Goal: Transaction & Acquisition: Purchase product/service

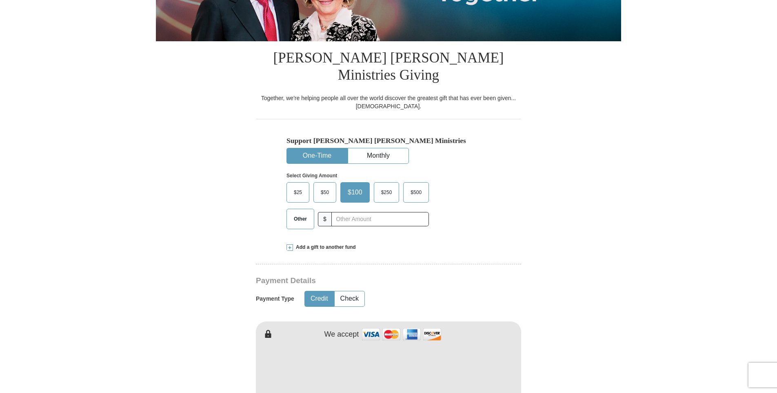
drag, startPoint x: 299, startPoint y: 202, endPoint x: 326, endPoint y: 200, distance: 27.0
click at [300, 213] on span "Other" at bounding box center [300, 219] width 21 height 12
click at [0, 0] on input "Other" at bounding box center [0, 0] width 0 height 0
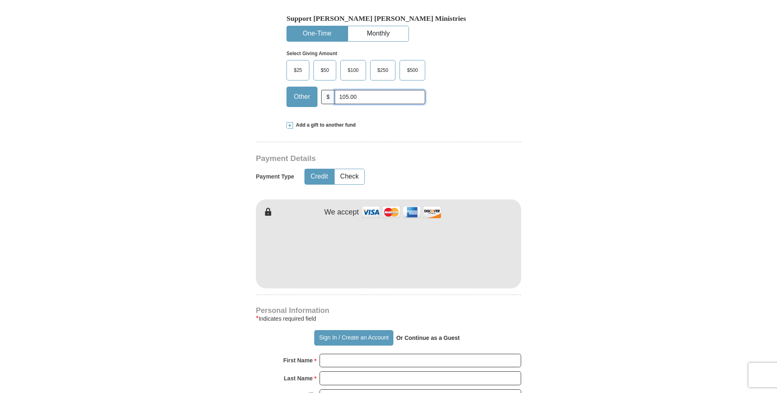
scroll to position [286, 0]
type input "105.00"
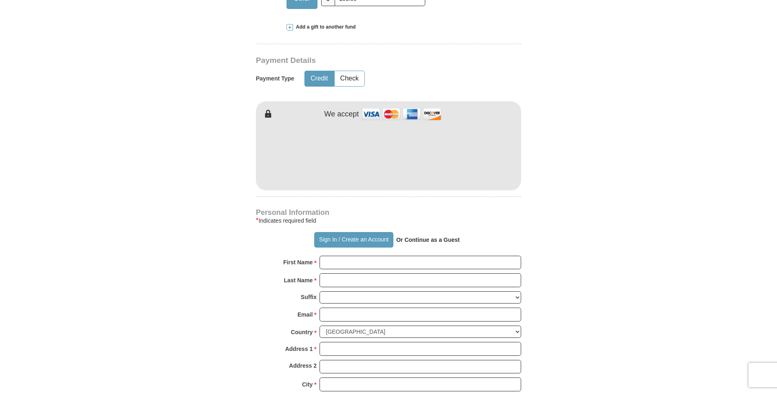
scroll to position [408, 0]
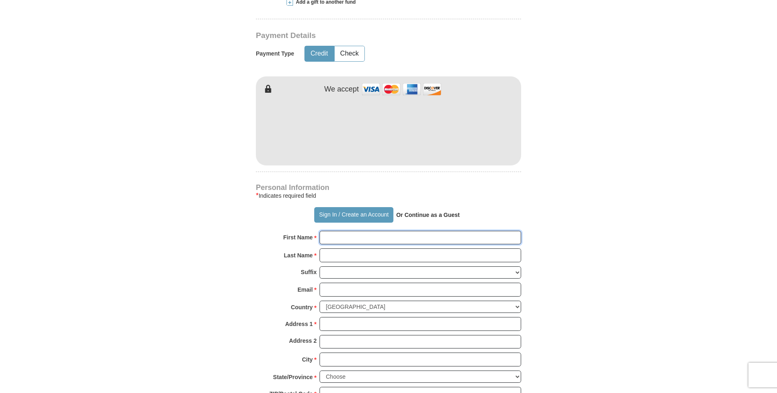
click at [338, 231] on input "First Name *" at bounding box center [420, 238] width 202 height 14
type input "[PERSON_NAME]"
type input "Copponex"
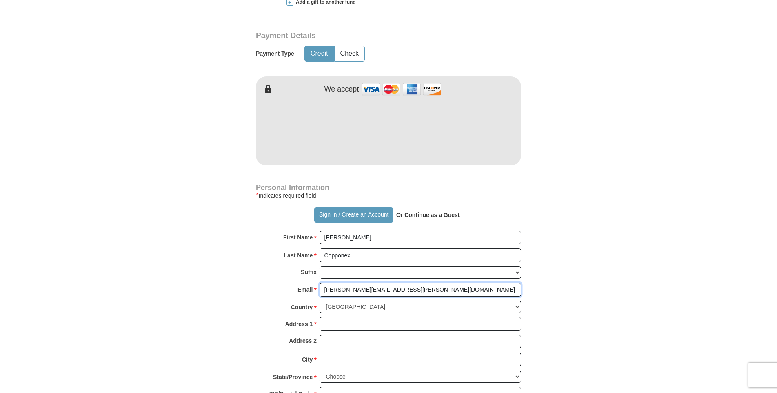
type input "[PERSON_NAME][EMAIL_ADDRESS][PERSON_NAME][DOMAIN_NAME]"
type input "[STREET_ADDRESS]"
type input "Marietta"
select select "GA"
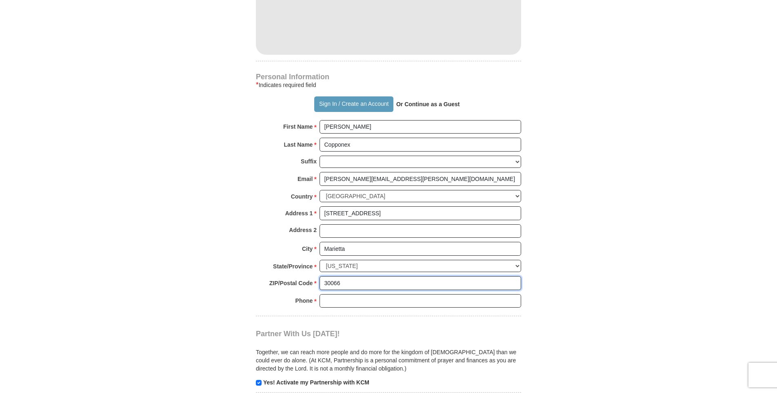
scroll to position [530, 0]
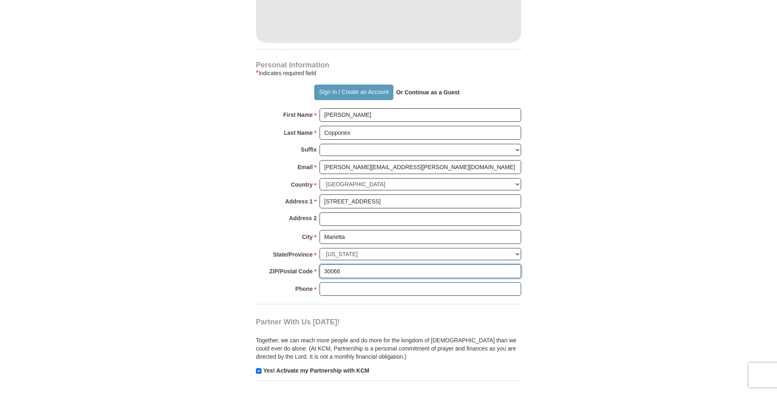
type input "30066"
click at [361, 282] on input "Phone * *" at bounding box center [420, 289] width 202 height 14
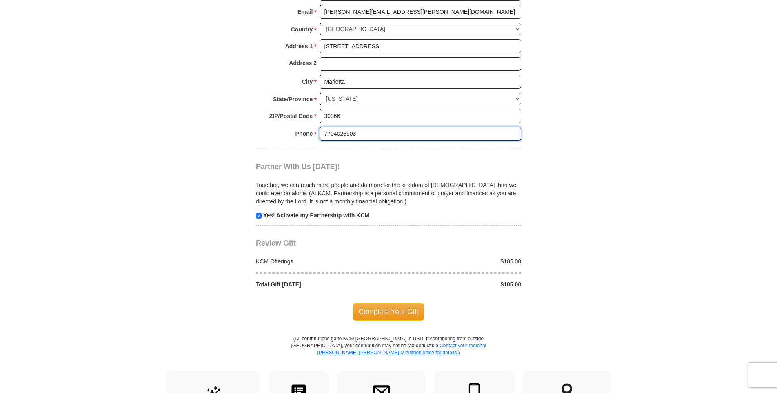
scroll to position [694, 0]
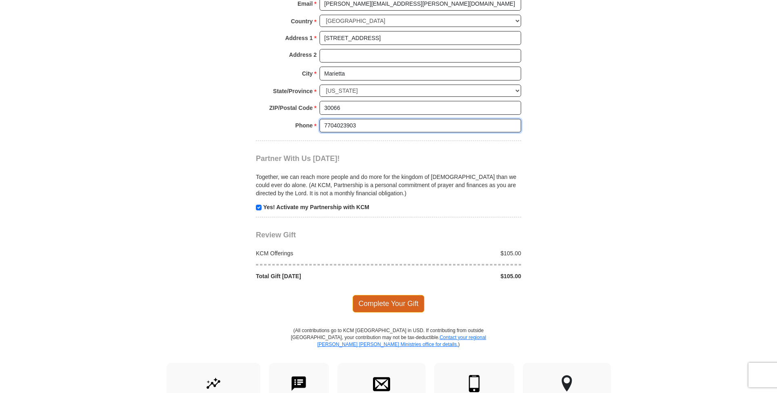
type input "7704023903"
click at [379, 295] on span "Complete Your Gift" at bounding box center [389, 303] width 72 height 17
